Goal: Task Accomplishment & Management: Use online tool/utility

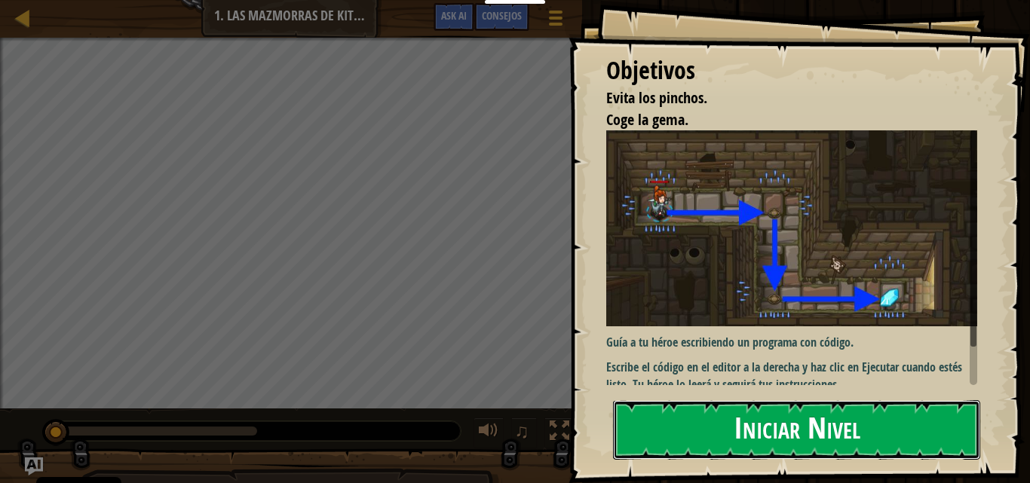
click at [804, 420] on button "Iniciar Nivel" at bounding box center [796, 430] width 367 height 60
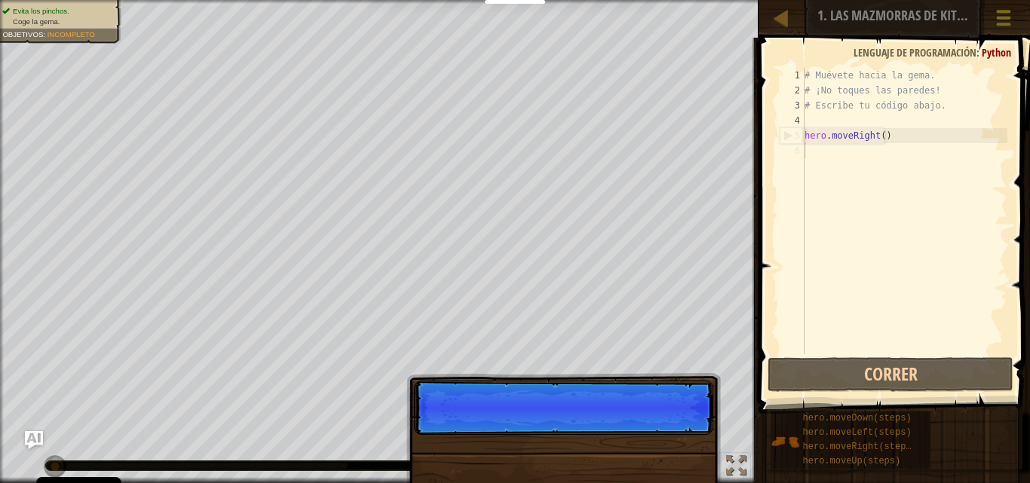
click at [1004, 18] on span at bounding box center [1003, 18] width 14 height 3
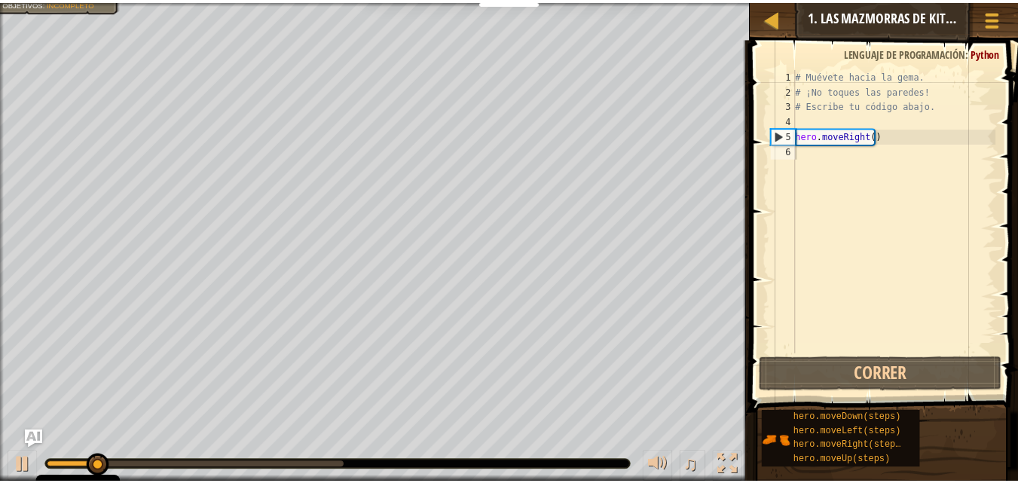
scroll to position [7, 0]
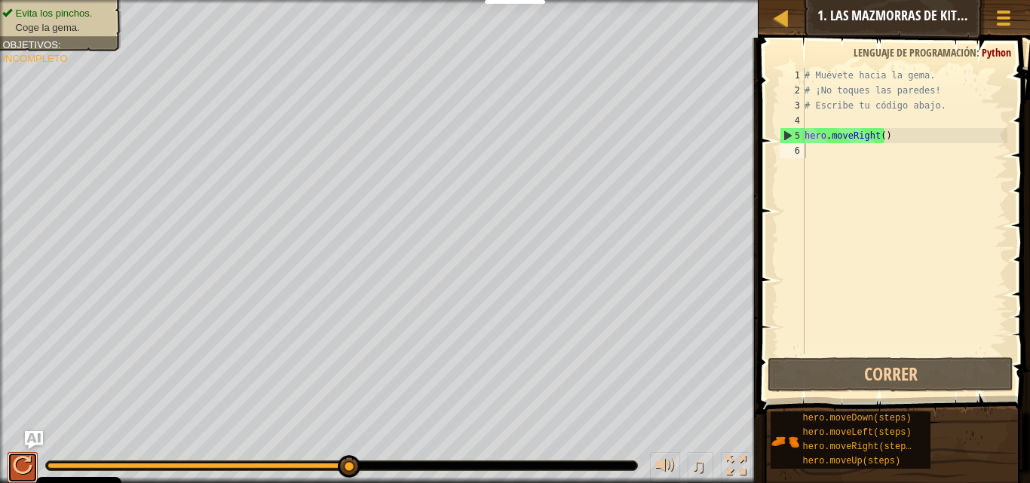
click at [21, 458] on div at bounding box center [23, 466] width 20 height 20
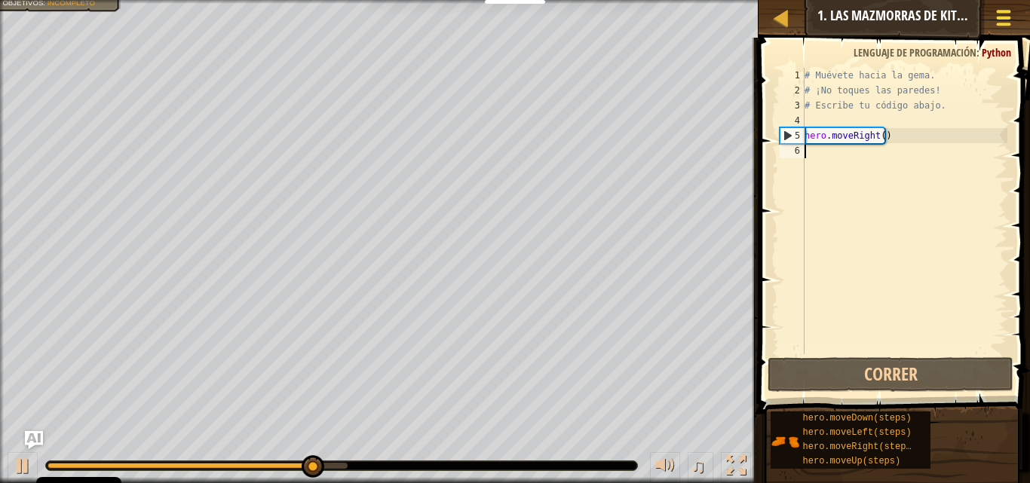
click at [999, 20] on div at bounding box center [1003, 18] width 20 height 22
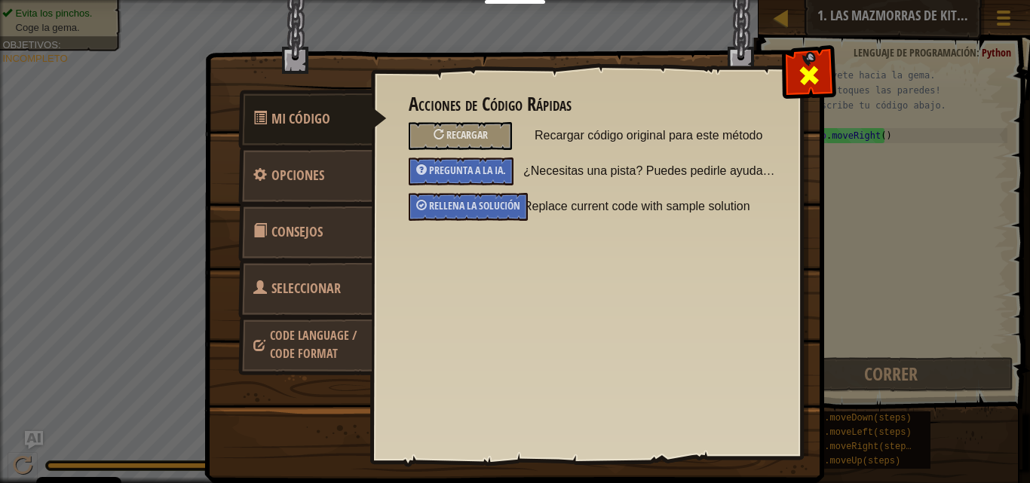
click at [803, 86] on span at bounding box center [809, 75] width 24 height 24
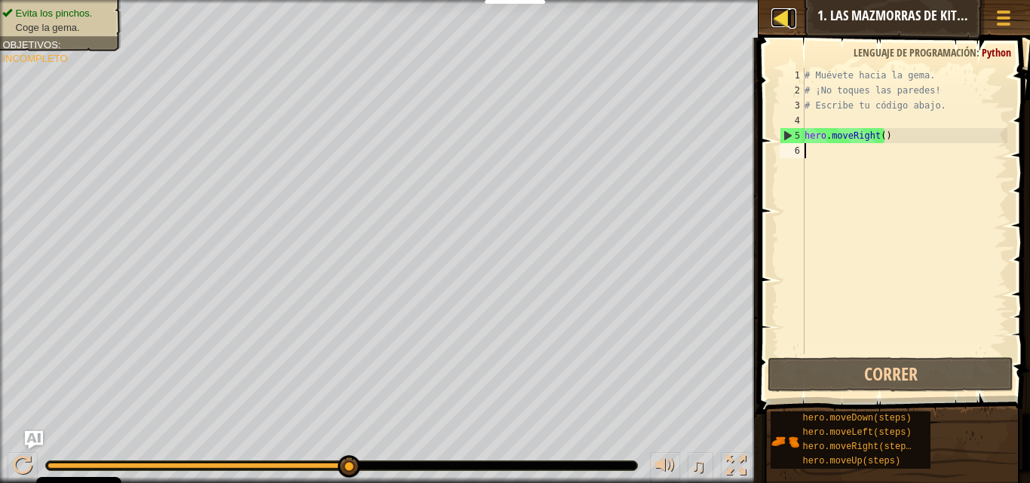
click at [781, 22] on div at bounding box center [780, 17] width 19 height 19
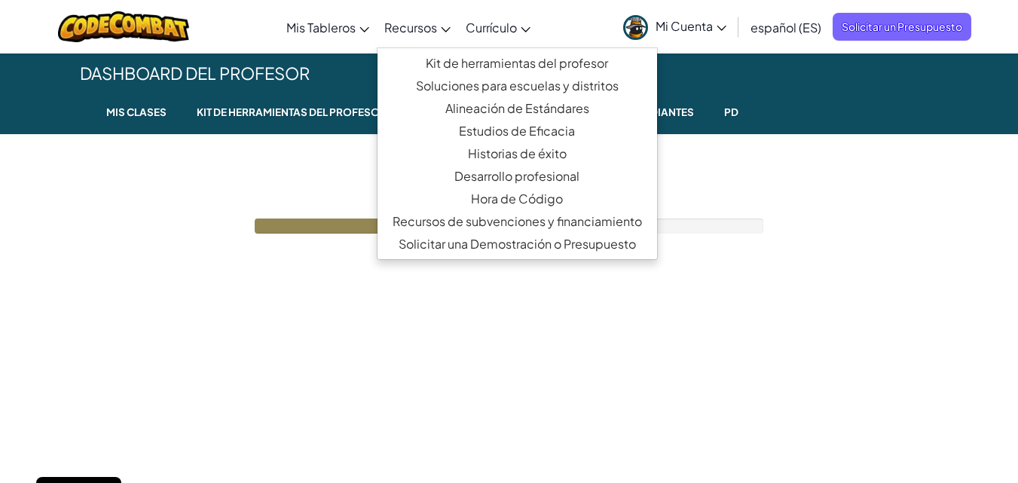
click at [409, 23] on span "Recursos" at bounding box center [410, 28] width 53 height 16
